Goal: Task Accomplishment & Management: Manage account settings

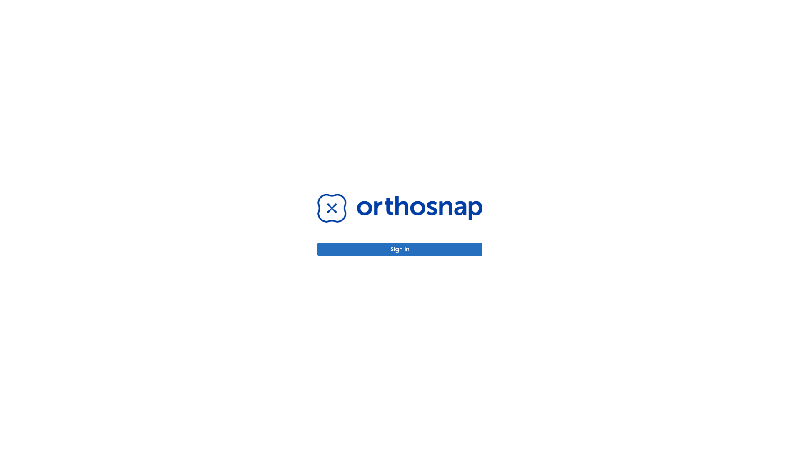
click at [400, 249] on button "Sign in" at bounding box center [399, 249] width 165 height 14
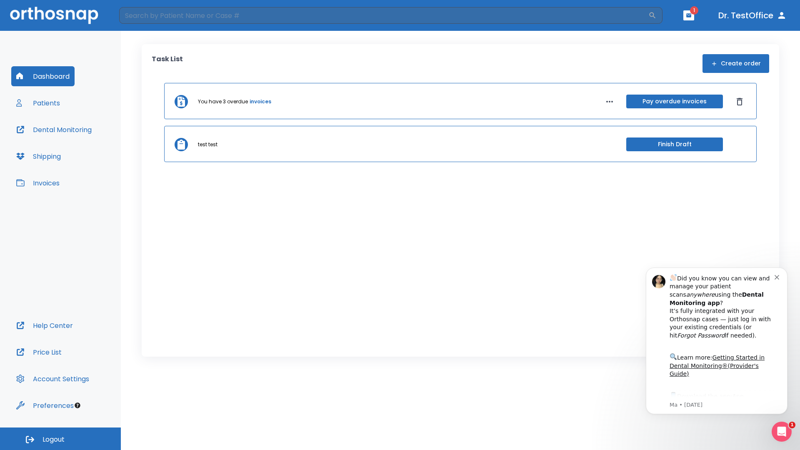
click at [60, 439] on span "Logout" at bounding box center [53, 439] width 22 height 9
